Goal: Task Accomplishment & Management: Manage account settings

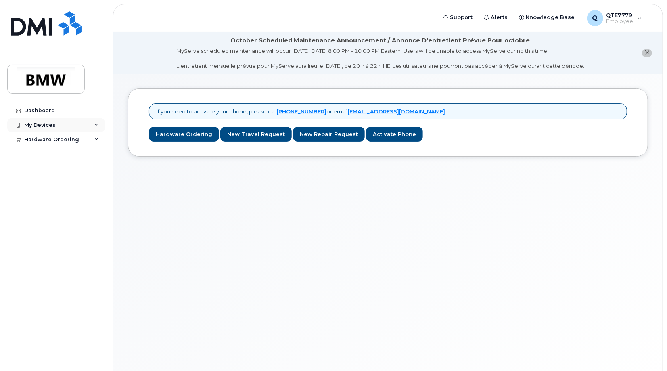
click at [83, 126] on div "My Devices" at bounding box center [56, 125] width 98 height 15
click at [94, 155] on div "Hardware Ordering" at bounding box center [56, 155] width 98 height 15
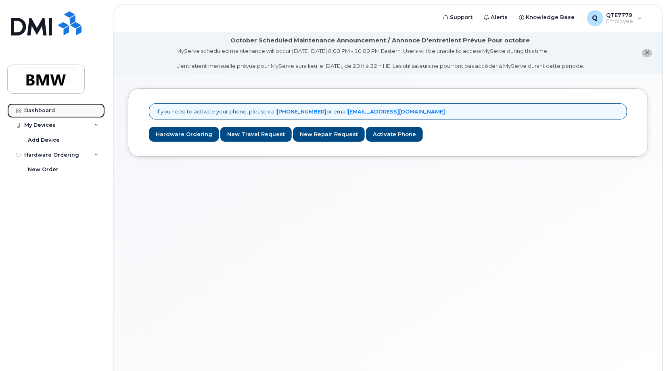
click at [42, 110] on div "Dashboard" at bounding box center [39, 110] width 31 height 6
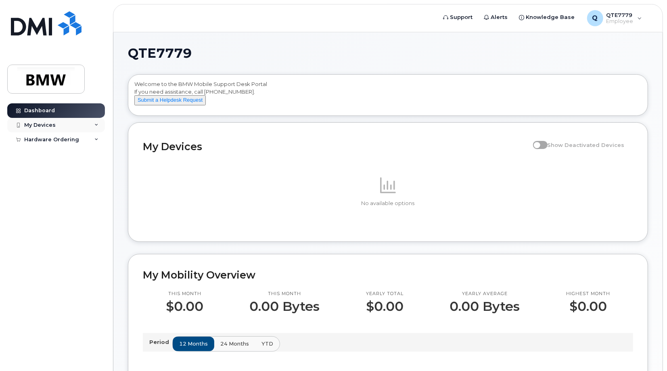
click at [43, 127] on div "My Devices" at bounding box center [39, 125] width 31 height 6
click at [47, 136] on div "Add Device" at bounding box center [44, 139] width 32 height 7
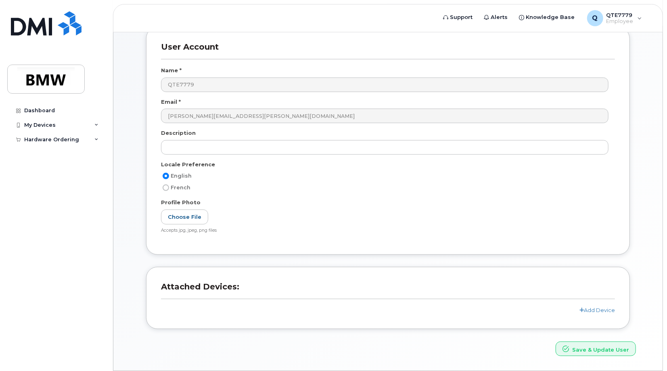
scroll to position [113, 0]
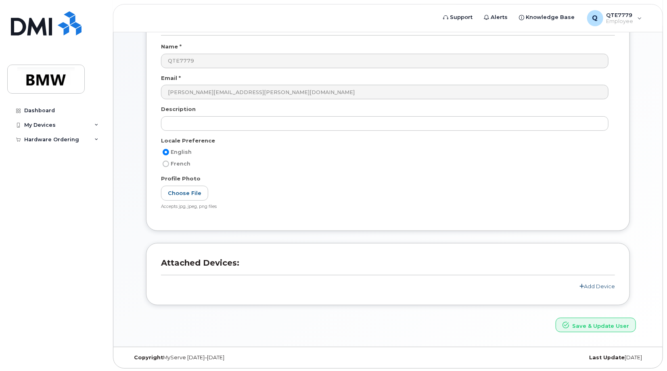
click at [596, 283] on link "Add Device" at bounding box center [598, 286] width 36 height 6
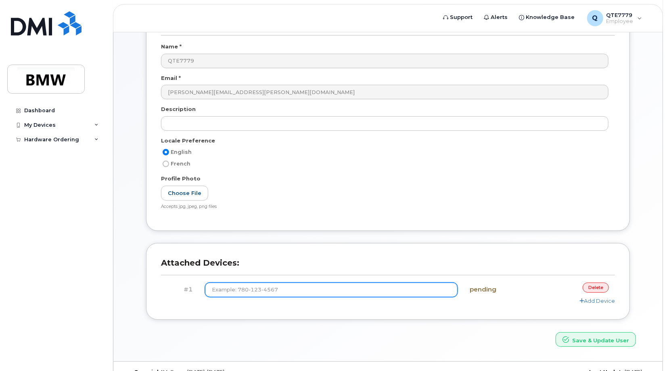
click at [265, 290] on input at bounding box center [331, 290] width 253 height 15
type input "(864) 696-1909"
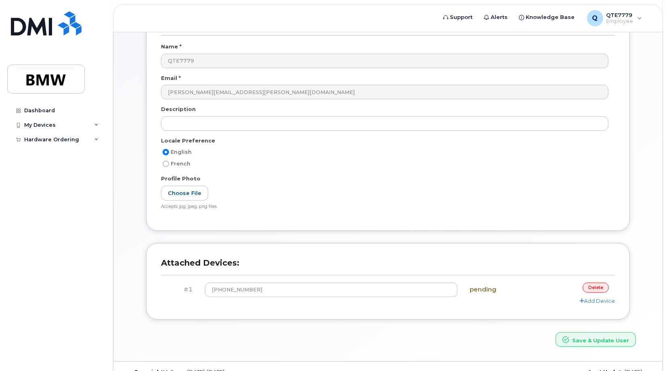
click at [474, 330] on div "Attached Devices: #1 (864) 696-1909 pending delete Add Device" at bounding box center [388, 287] width 496 height 89
click at [284, 288] on input "(864) 696-1909" at bounding box center [331, 290] width 253 height 15
click at [571, 334] on button "Save & Update User" at bounding box center [596, 339] width 80 height 15
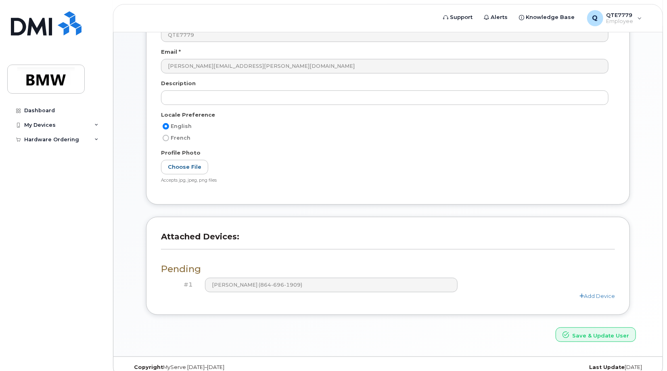
scroll to position [183, 0]
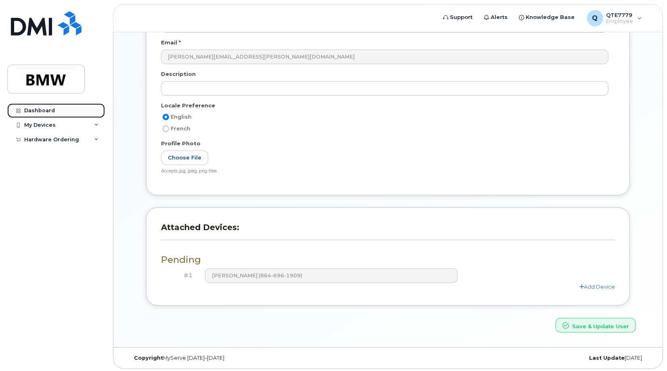
click at [38, 114] on link "Dashboard" at bounding box center [56, 110] width 98 height 15
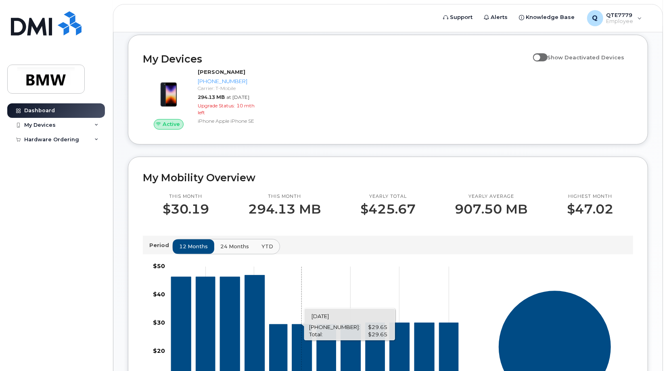
scroll to position [81, 0]
